Goal: Navigation & Orientation: Find specific page/section

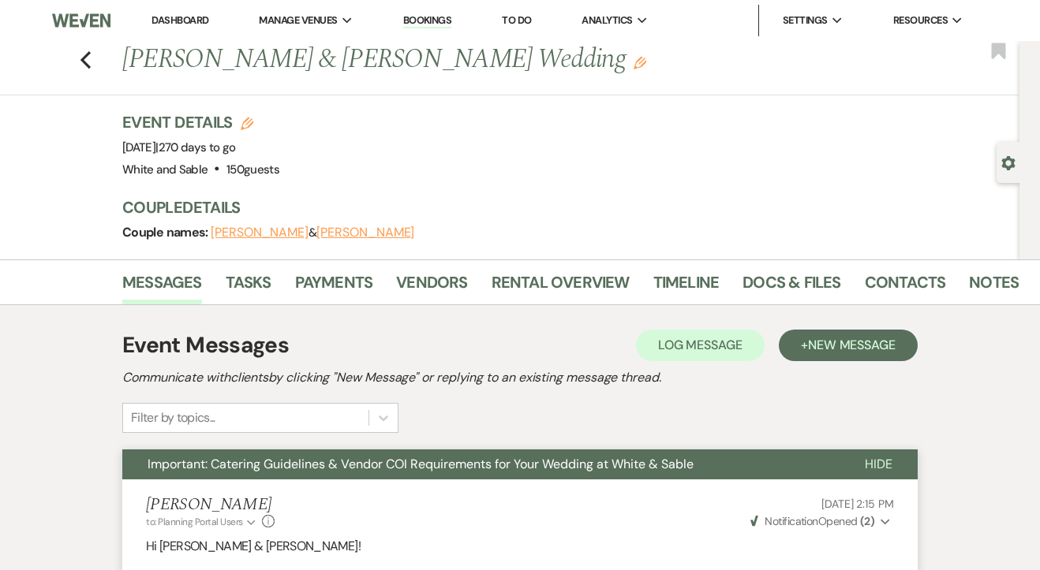
click at [181, 24] on link "Dashboard" at bounding box center [179, 19] width 57 height 13
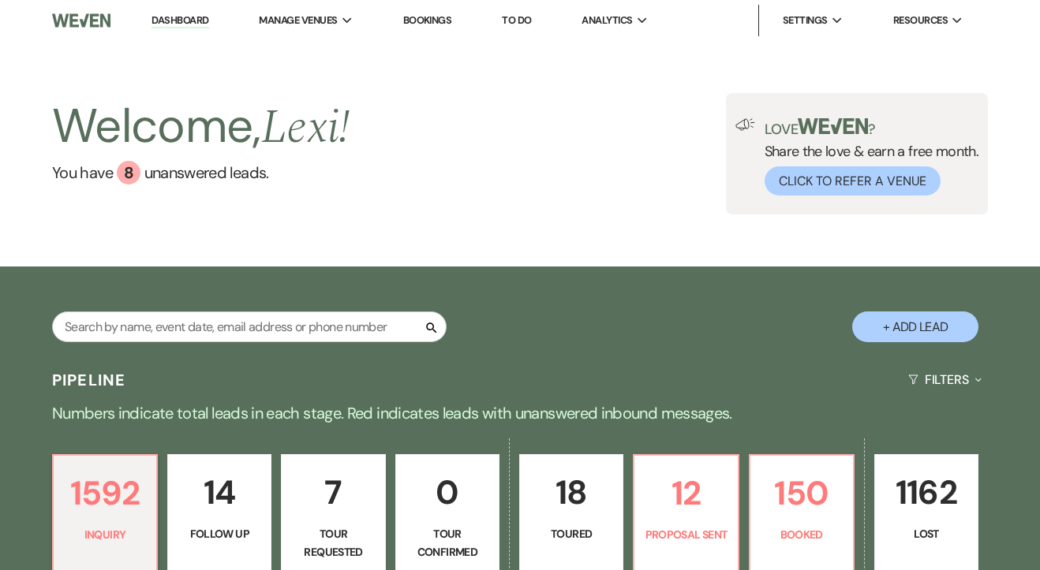
click at [806, 294] on div "Search + Add Lead" at bounding box center [520, 315] width 1040 height 80
click at [793, 299] on div "Search + Add Lead" at bounding box center [520, 315] width 1040 height 80
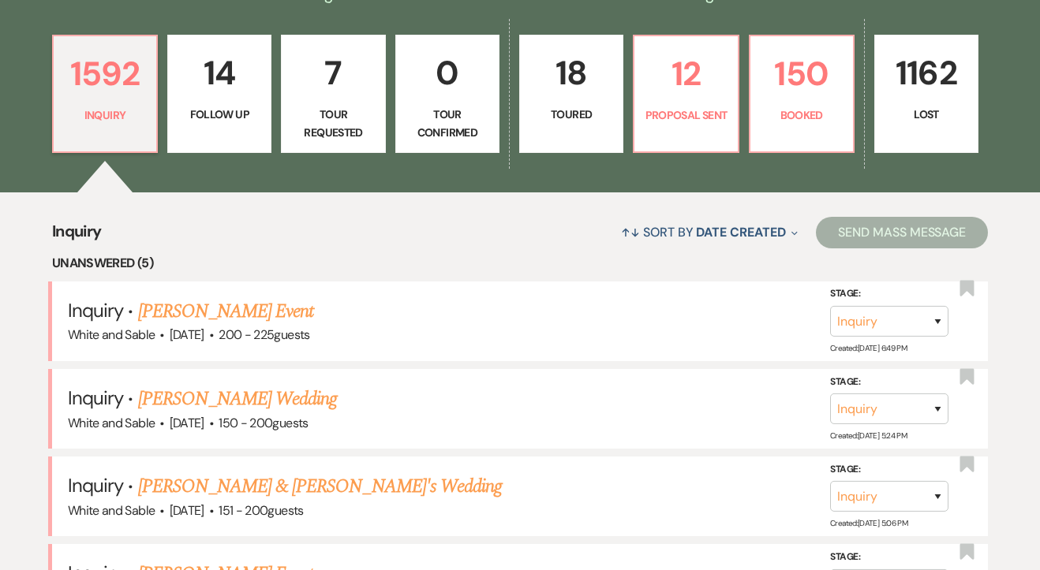
scroll to position [419, 0]
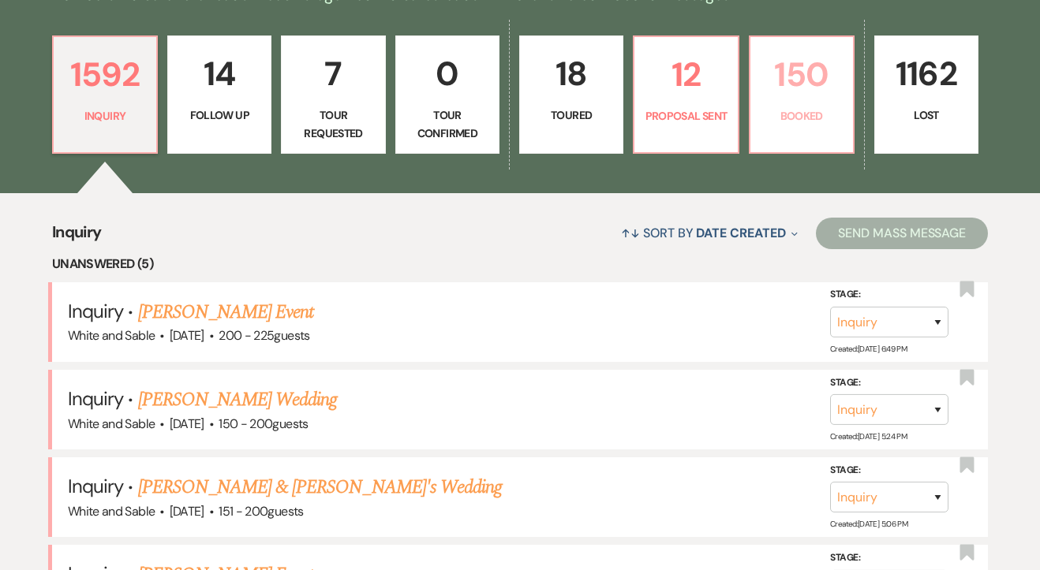
click at [798, 80] on p "150" at bounding box center [802, 74] width 84 height 53
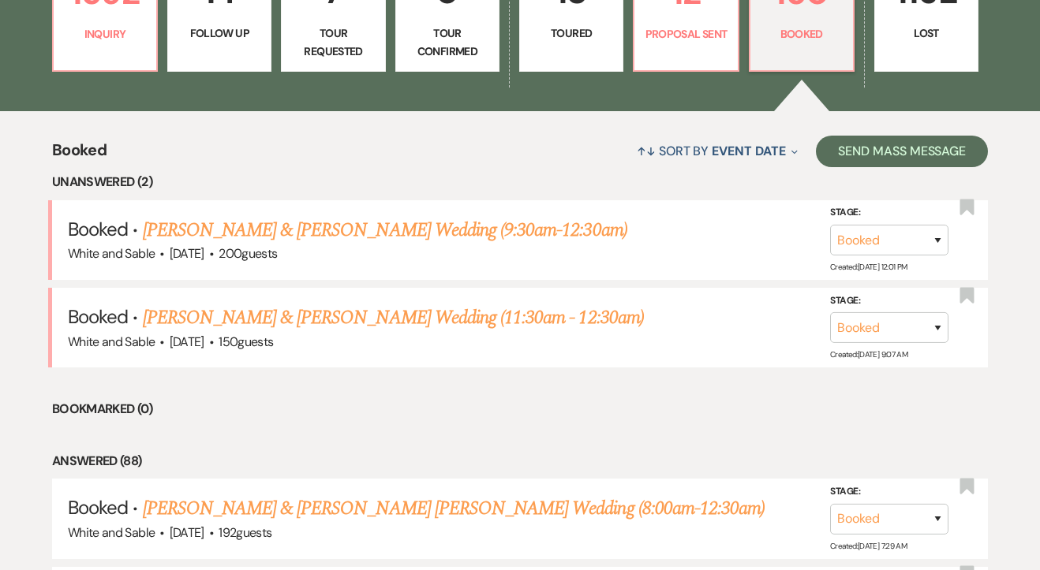
scroll to position [504, 0]
